Goal: Task Accomplishment & Management: Use online tool/utility

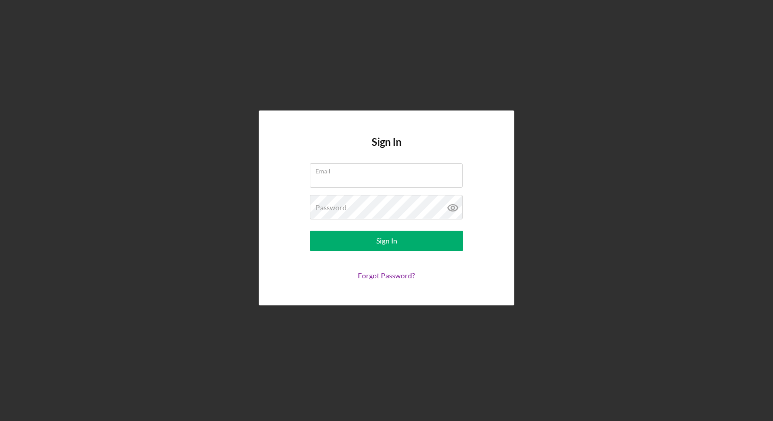
click at [0, 420] on com-1password-button at bounding box center [0, 421] width 0 height 0
type input "[PERSON_NAME][EMAIL_ADDRESS][DOMAIN_NAME]"
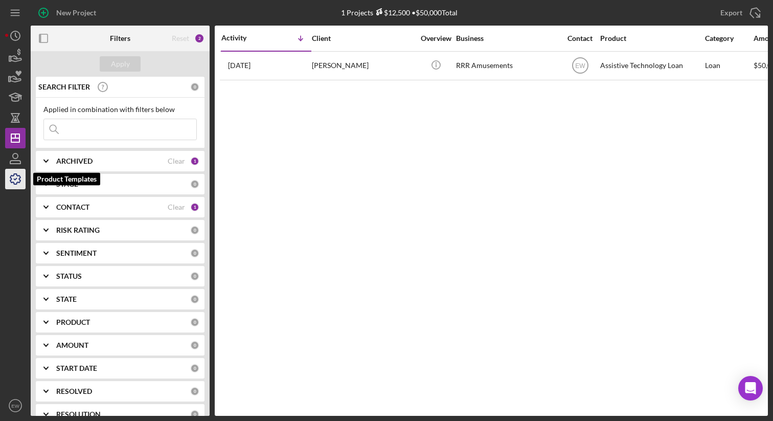
click at [17, 172] on icon "button" at bounding box center [16, 179] width 26 height 26
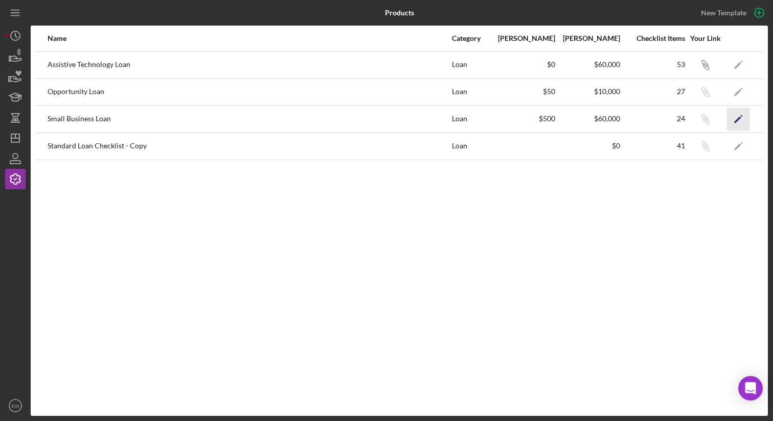
click at [736, 114] on icon "Icon/Edit" at bounding box center [738, 118] width 23 height 23
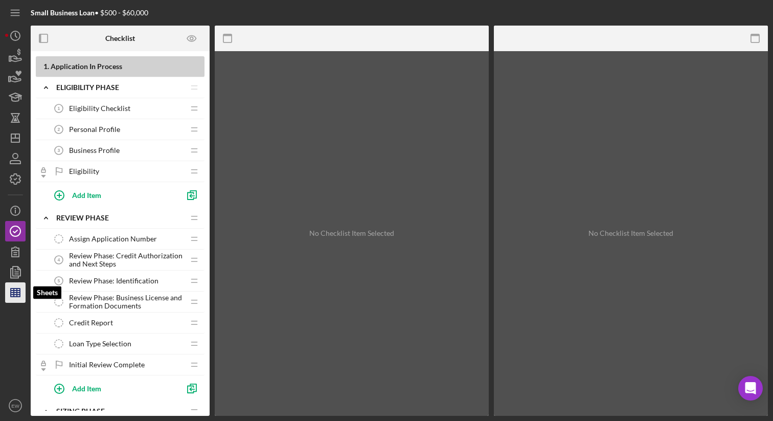
click at [20, 286] on icon "button" at bounding box center [16, 293] width 26 height 26
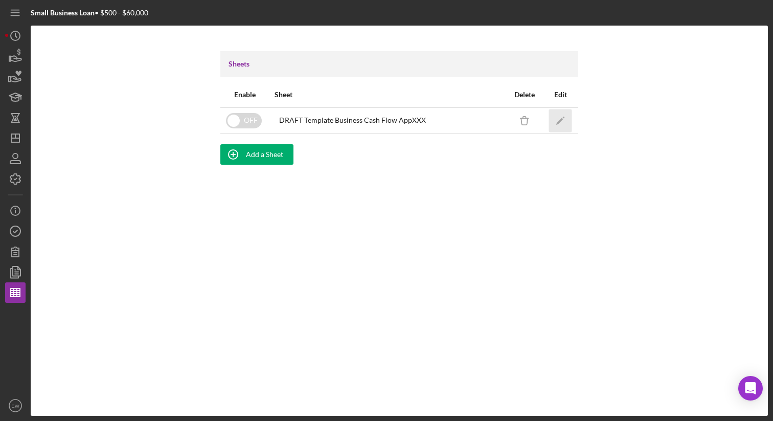
click at [566, 120] on icon "Icon/Edit" at bounding box center [560, 120] width 23 height 23
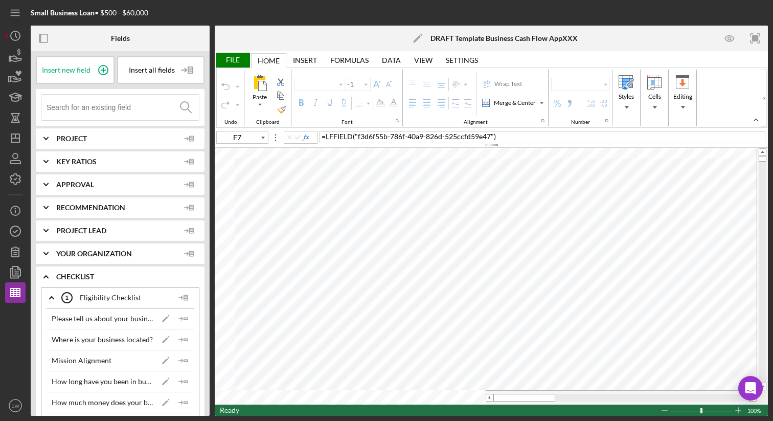
type input "Arial"
type input "10"
click at [21, 290] on icon "button" at bounding box center [16, 293] width 26 height 26
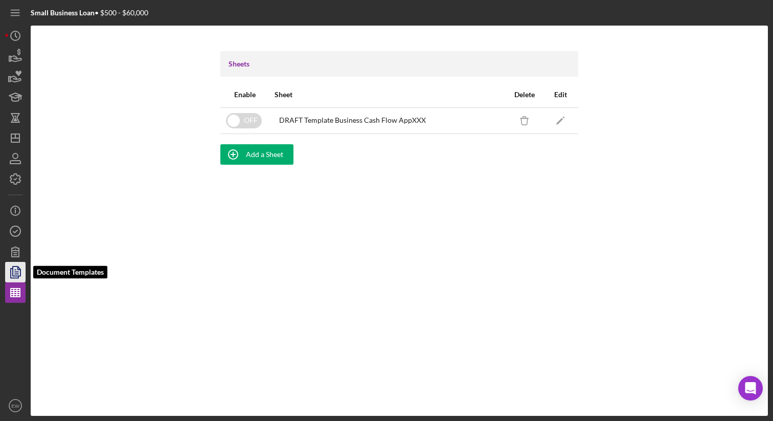
click at [12, 265] on icon "button" at bounding box center [16, 272] width 26 height 26
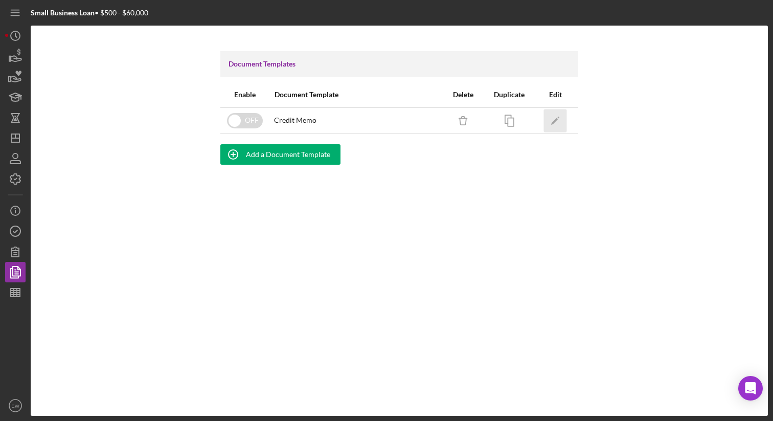
click at [557, 120] on icon "Icon/Edit" at bounding box center [555, 120] width 23 height 23
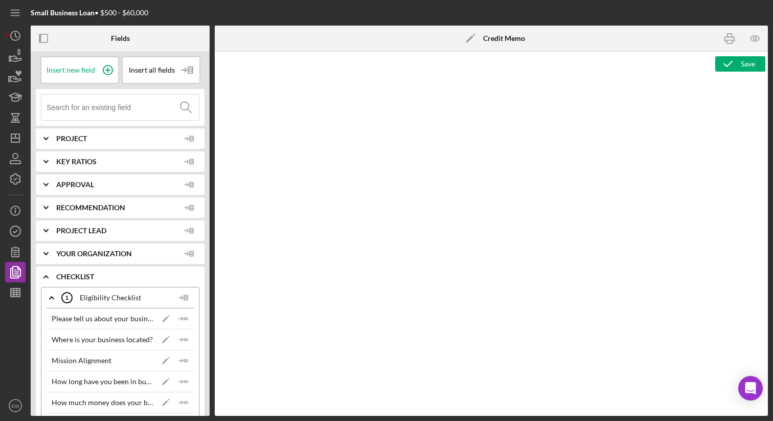
type textarea "<p>Copy and paste, or create, your credit memo here.</p>"
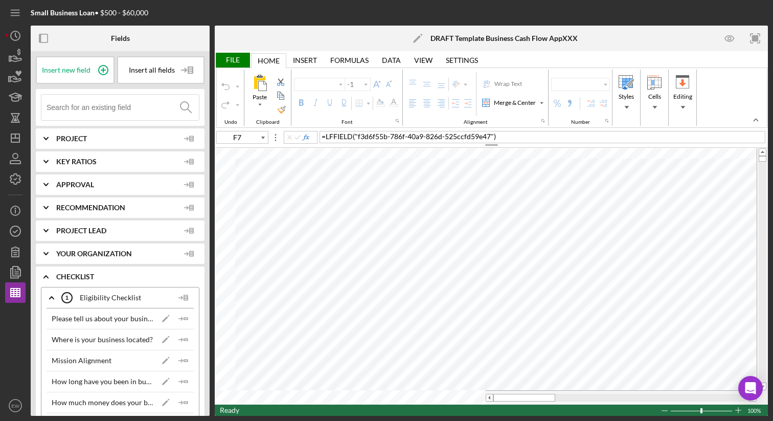
type input "Arial"
type input "10"
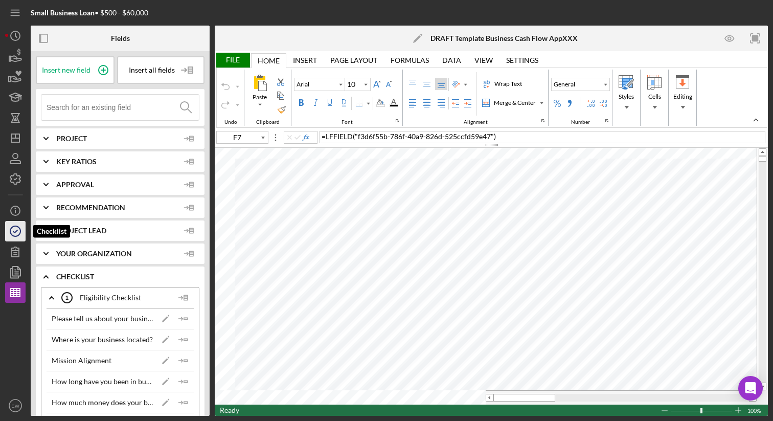
click at [24, 228] on icon "button" at bounding box center [16, 231] width 26 height 26
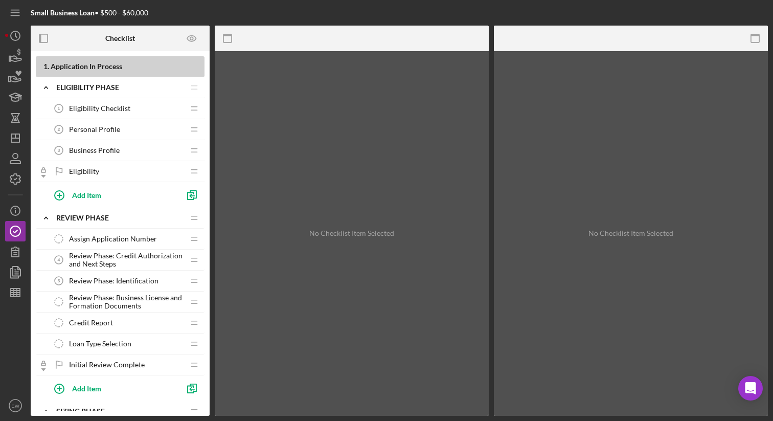
click at [126, 109] on span "Eligibility Checklist" at bounding box center [99, 108] width 61 height 8
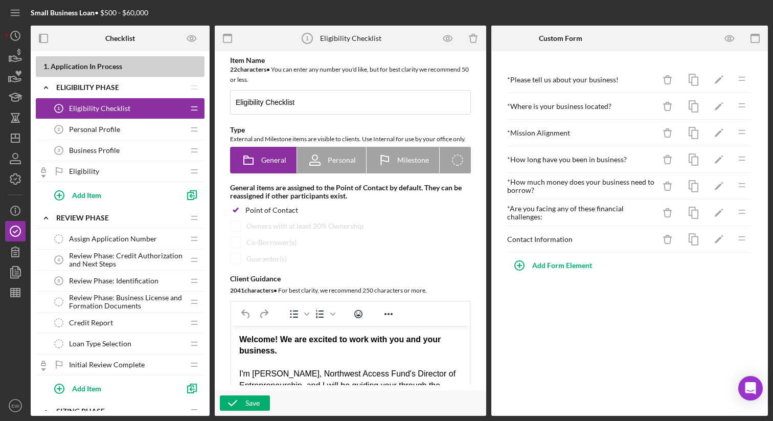
click at [117, 136] on div "Personal Profile 2 Personal Profile" at bounding box center [117, 129] width 136 height 20
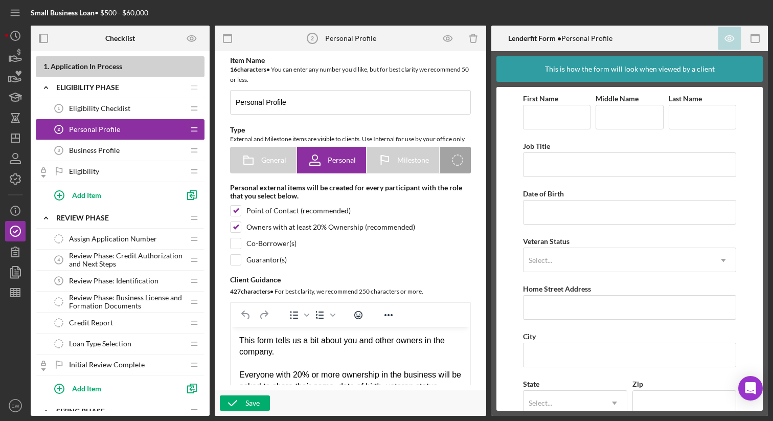
click at [115, 149] on span "Business Profile" at bounding box center [94, 150] width 51 height 8
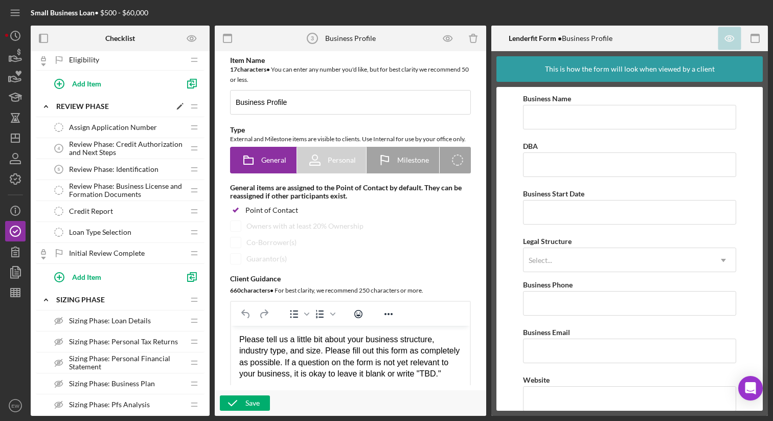
scroll to position [112, 0]
